Goal: Transaction & Acquisition: Purchase product/service

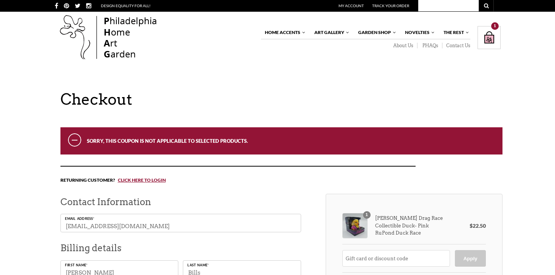
select select "PA"
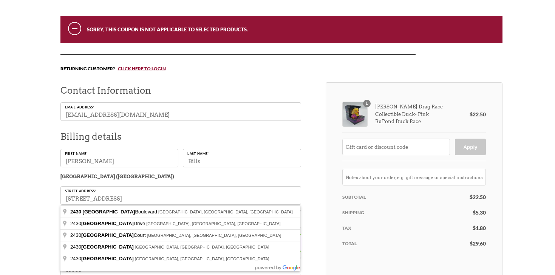
scroll to position [112, 0]
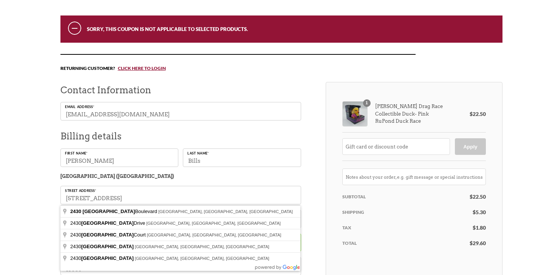
click at [107, 212] on span "Park Center" at bounding box center [109, 212] width 53 height 6
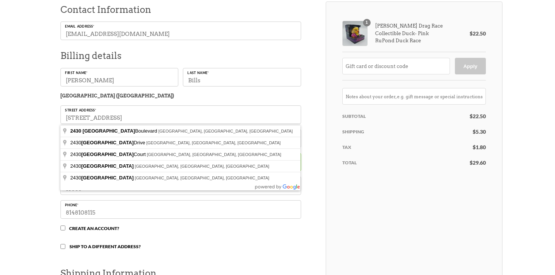
scroll to position [196, 0]
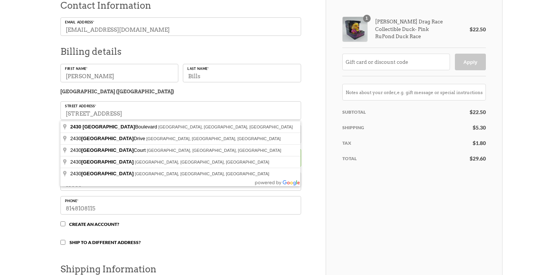
click at [31, 221] on div "Checkout Sorry, this coupon is not applicable to selected products. Returning c…" at bounding box center [277, 209] width 555 height 630
click at [35, 237] on div "Checkout Sorry, this coupon is not applicable to selected products. Returning c…" at bounding box center [277, 209] width 555 height 630
click at [317, 136] on div "Contact Information Email address * sophiajb06@icloud.com Billing details First…" at bounding box center [192, 232] width 265 height 470
click at [316, 189] on div "Contact Information Email address * sophiajb06@icloud.com Billing details First…" at bounding box center [192, 232] width 265 height 470
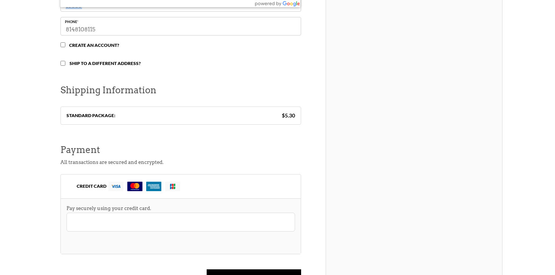
scroll to position [376, 0]
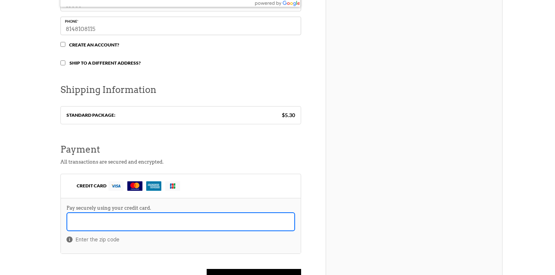
click at [20, 227] on div "Checkout Sorry, this coupon is not applicable to selected products. Returning c…" at bounding box center [277, 29] width 555 height 630
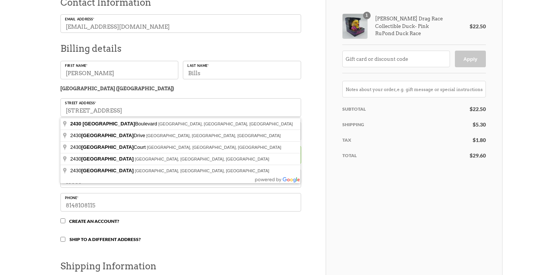
scroll to position [202, 0]
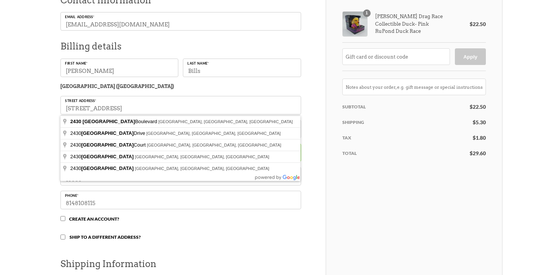
click at [20, 227] on div "Checkout Sorry, this coupon is not applicable to selected products. Returning c…" at bounding box center [277, 204] width 555 height 630
click at [119, 122] on span "2430 Park Center Boulevard" at bounding box center [114, 122] width 88 height 6
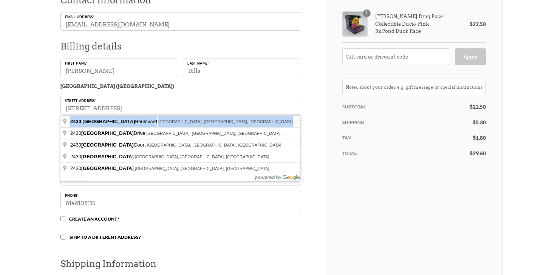
click at [119, 122] on span "2430 Park Center Boulevard" at bounding box center [114, 122] width 88 height 6
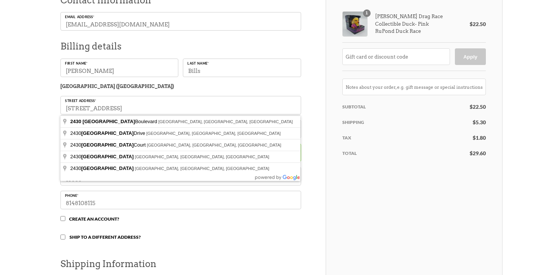
click at [52, 129] on div "Checkout Sorry, this coupon is not applicable to selected products. Returning c…" at bounding box center [277, 204] width 453 height 630
click at [307, 137] on div "Contact Information Email address * sophiajb06@icloud.com Billing details First…" at bounding box center [192, 227] width 265 height 470
click at [5, 183] on div "Checkout Sorry, this coupon is not applicable to selected products. Returning c…" at bounding box center [277, 204] width 555 height 630
click at [86, 184] on input "16801" at bounding box center [180, 176] width 241 height 19
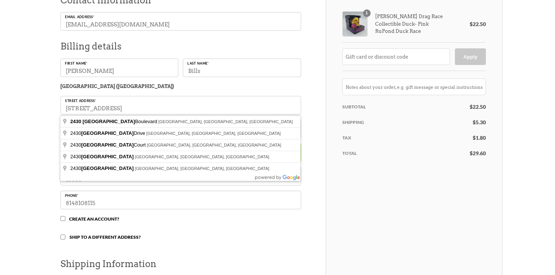
click at [28, 202] on div "Checkout Sorry, this coupon is not applicable to selected products. Returning c…" at bounding box center [277, 204] width 555 height 630
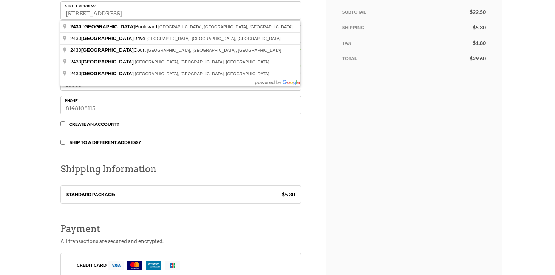
scroll to position [301, 0]
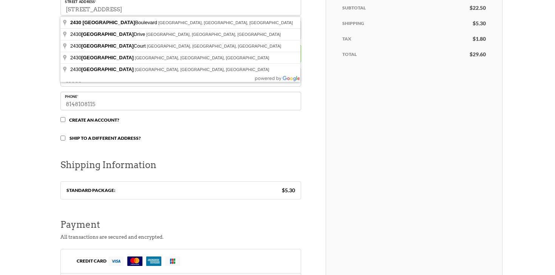
click at [62, 139] on input "Ship to a different address?" at bounding box center [62, 138] width 5 height 5
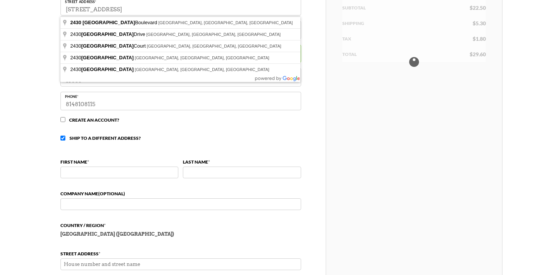
click at [62, 139] on input "Ship to a different address?" at bounding box center [62, 138] width 5 height 5
checkbox input "false"
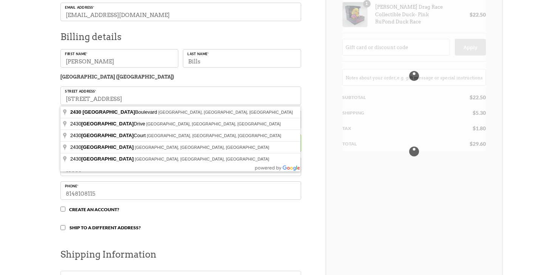
scroll to position [210, 0]
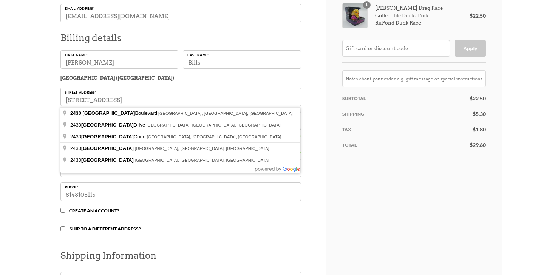
click at [25, 137] on div "Checkout Sorry, this coupon is not applicable to selected products. Returning c…" at bounding box center [277, 195] width 555 height 630
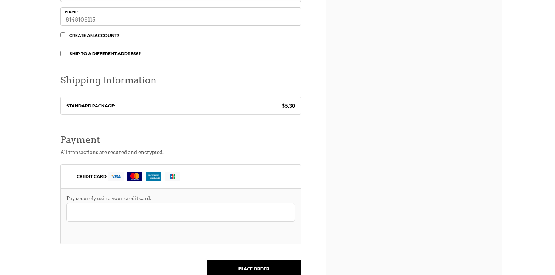
scroll to position [386, 0]
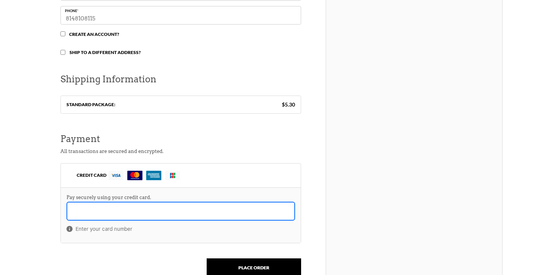
click at [29, 200] on div "Checkout Sorry, this coupon is not applicable to selected products. Returning c…" at bounding box center [277, 19] width 555 height 630
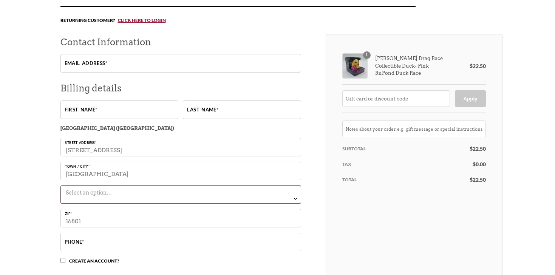
scroll to position [161, 0]
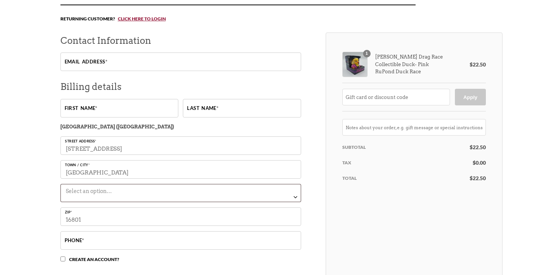
click at [87, 196] on span "Select an option…" at bounding box center [181, 190] width 240 height 12
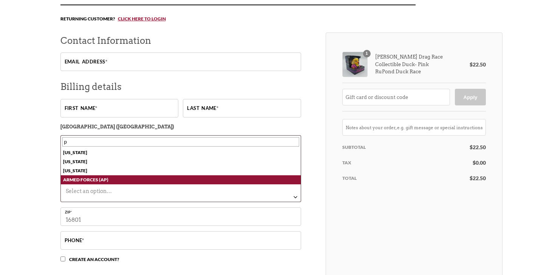
type input "p"
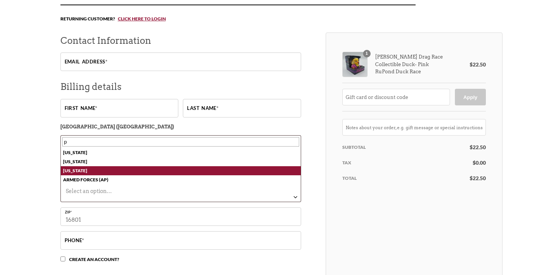
select select "PA"
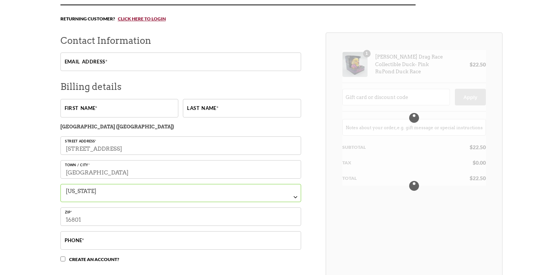
click at [27, 188] on div "Checkout Sorry, this coupon is not applicable to selected products. Returning c…" at bounding box center [277, 228] width 555 height 599
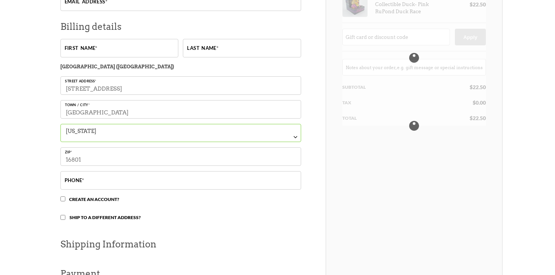
scroll to position [226, 0]
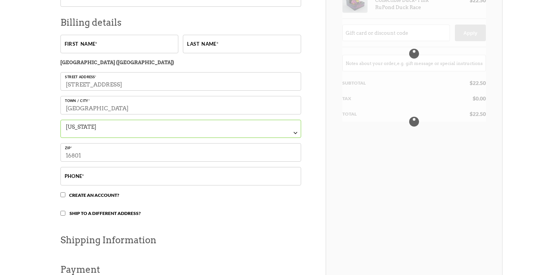
click at [105, 180] on input "Phone *" at bounding box center [180, 176] width 241 height 19
type input "8148108115"
type input "[EMAIL_ADDRESS][DOMAIN_NAME]"
type input "[PERSON_NAME]"
type input "Bills"
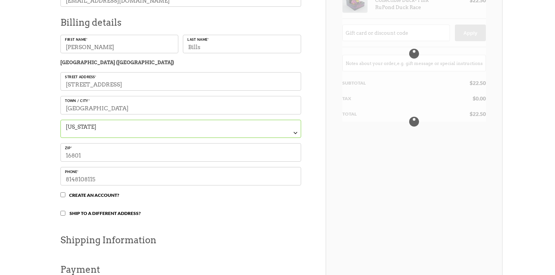
click at [34, 178] on div "Checkout Sorry, this coupon is not applicable to selected products. Returning c…" at bounding box center [277, 164] width 555 height 599
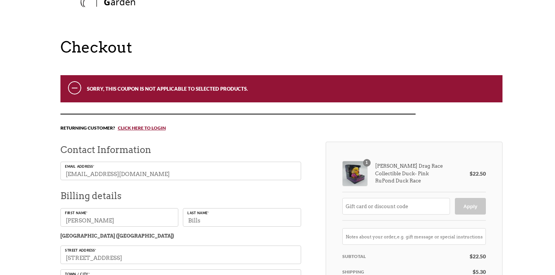
scroll to position [70, 0]
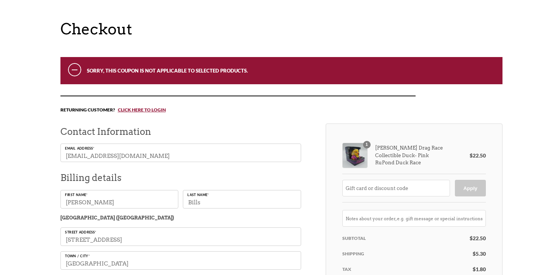
click at [90, 156] on input "[EMAIL_ADDRESS][DOMAIN_NAME]" at bounding box center [180, 153] width 241 height 19
click at [111, 157] on input "[EMAIL_ADDRESS][DOMAIN_NAME]" at bounding box center [180, 153] width 241 height 19
type input "[EMAIL_ADDRESS][DOMAIN_NAME]"
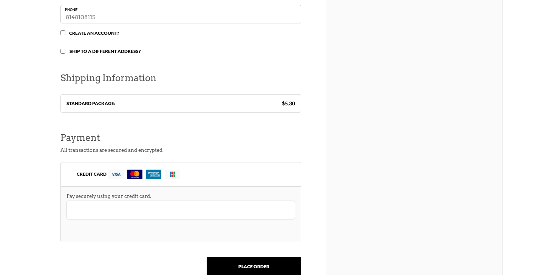
scroll to position [396, 0]
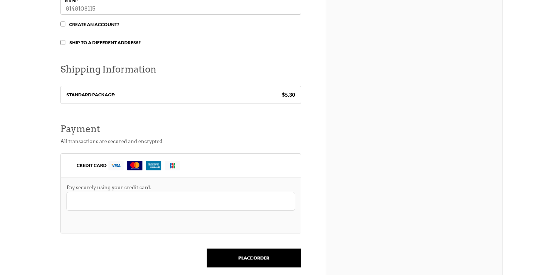
click at [2, 194] on div "Checkout Sorry, this coupon is not applicable to selected products. Returning c…" at bounding box center [277, 9] width 555 height 630
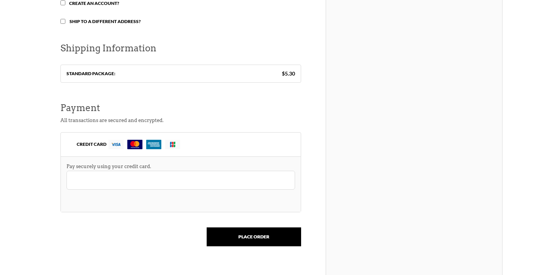
scroll to position [421, 0]
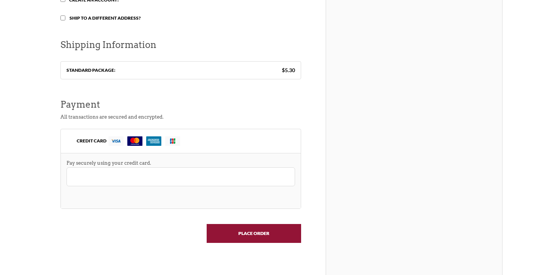
click at [241, 235] on input "Place order" at bounding box center [254, 233] width 94 height 19
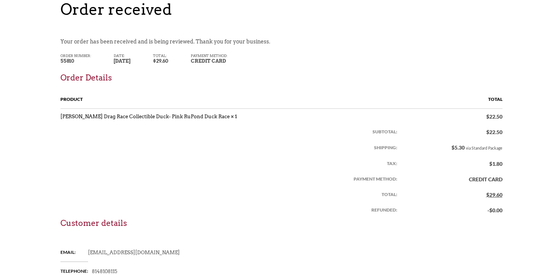
scroll to position [94, 0]
